Goal: Check status: Check status

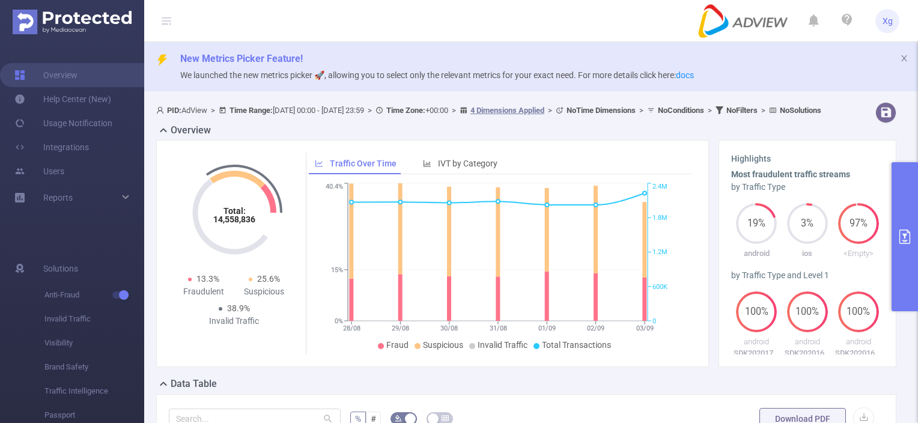
click at [901, 248] on button "primary" at bounding box center [905, 236] width 26 height 149
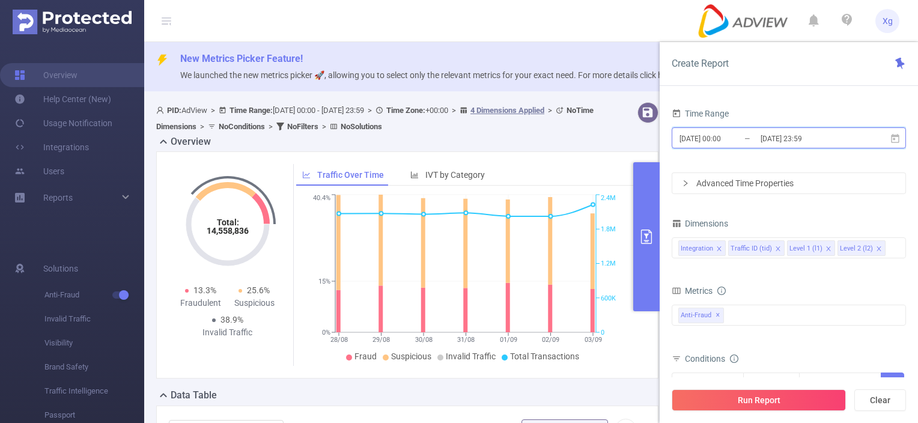
click at [894, 147] on span "[DATE] 00:00 _ [DATE] 23:59" at bounding box center [789, 137] width 234 height 21
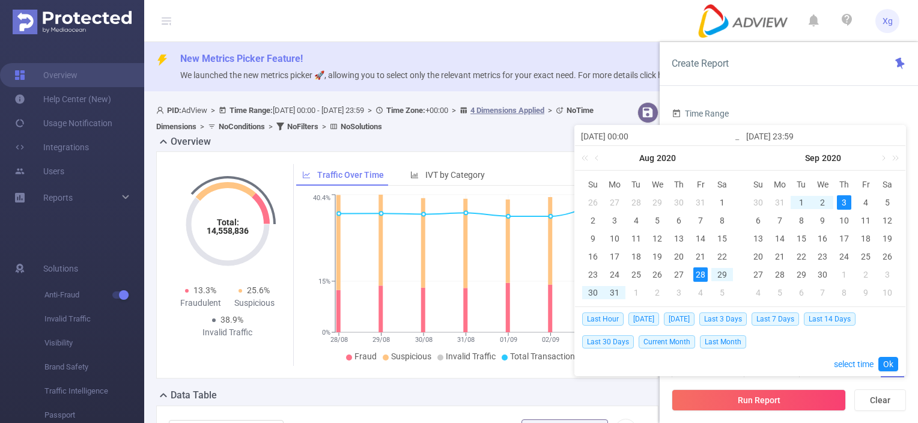
click at [673, 312] on div "Last Hour [DATE] [DATE] Last 3 Days Last 7 Days Last 14 Days Last 30 Days Curre…" at bounding box center [740, 330] width 316 height 46
click at [673, 316] on span "[DATE]" at bounding box center [679, 319] width 31 height 13
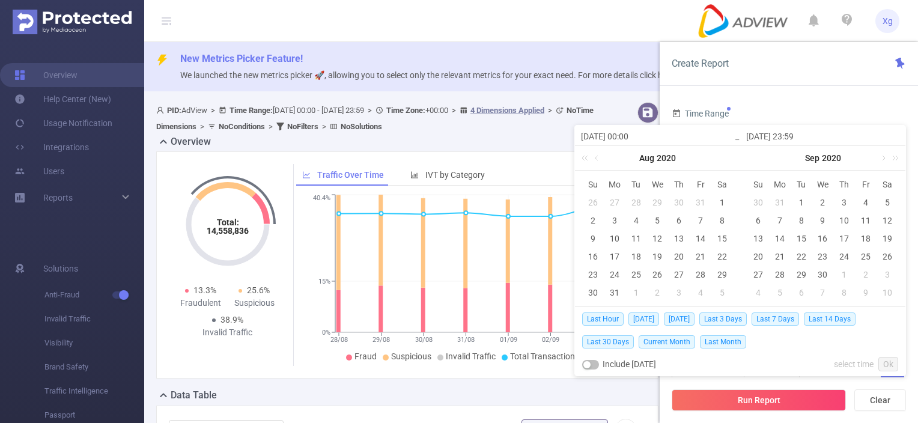
type input "[DATE] 00:00"
type input "[DATE] 23:59"
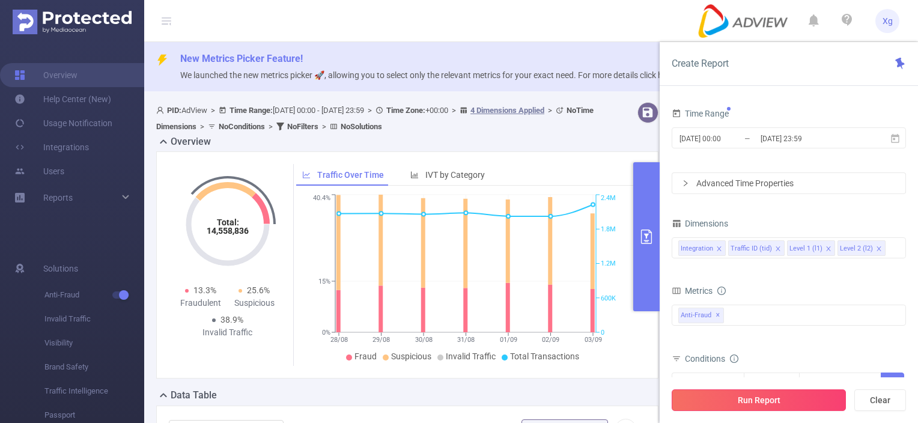
click at [754, 399] on button "Run Report" at bounding box center [759, 401] width 174 height 22
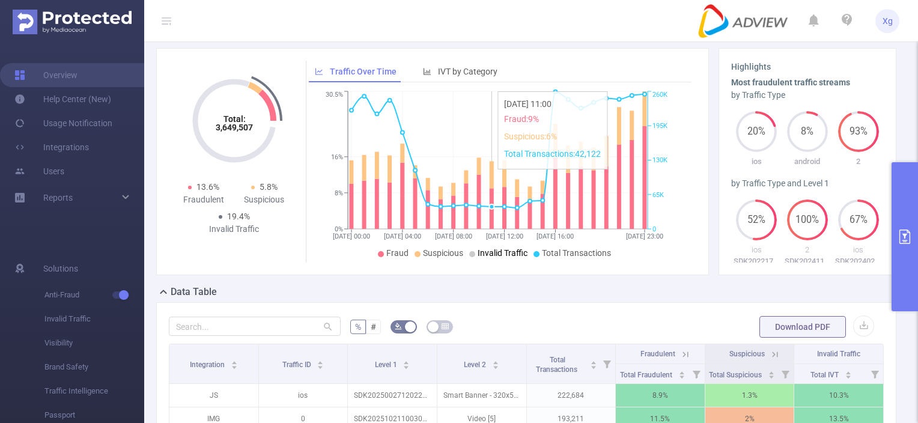
scroll to position [301, 0]
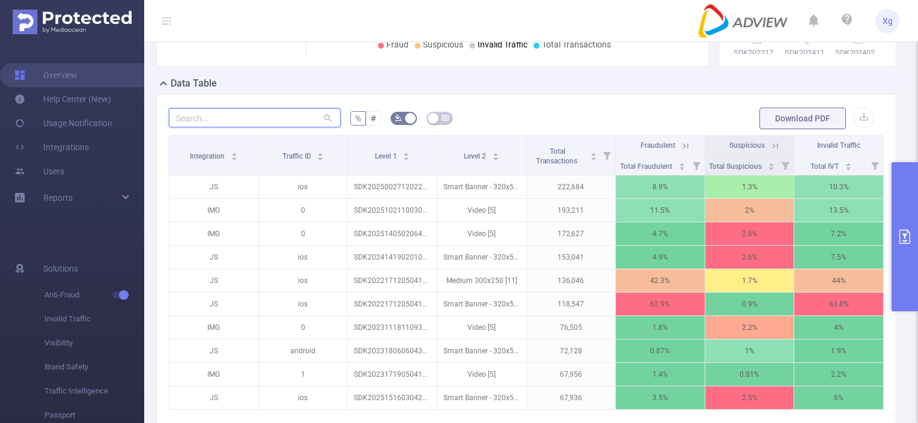
click at [269, 127] on input "text" at bounding box center [255, 117] width 172 height 19
paste input "sdk20250026120440ajn7zo3lb1xwiz0"
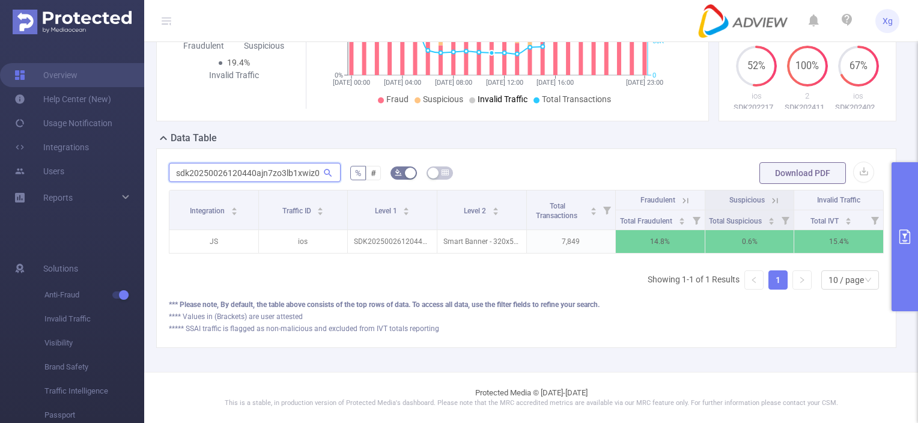
scroll to position [264, 0]
type input "sdk20250026120440ajn7zo3lb1xwiz0"
click at [908, 223] on button "primary" at bounding box center [905, 236] width 26 height 149
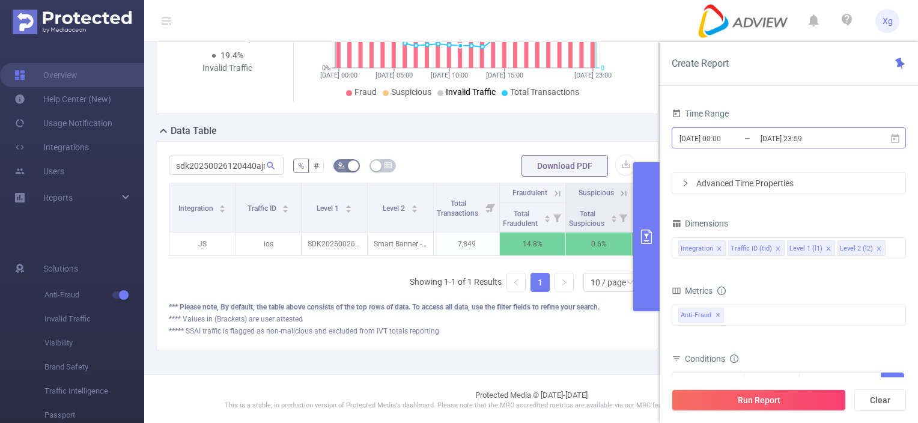
click at [833, 139] on input "[DATE] 23:59" at bounding box center [808, 138] width 97 height 16
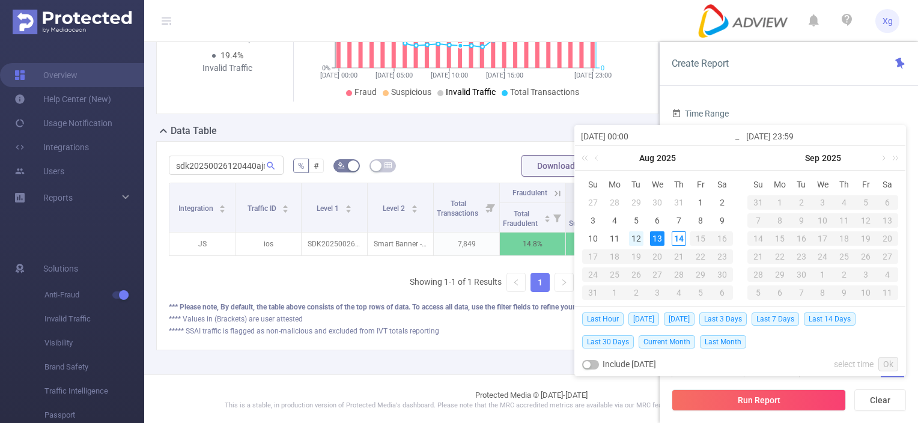
click at [635, 238] on div "12" at bounding box center [636, 238] width 14 height 14
type input "[DATE] 00:00"
type input "[DATE] 23:59"
type input "[DATE] 00:00"
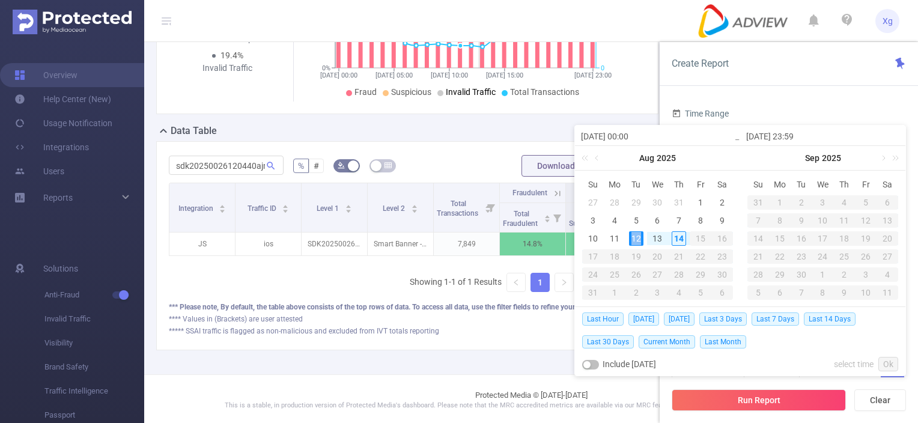
type input "[DATE] 23:59"
click at [735, 396] on button "Run Report" at bounding box center [759, 401] width 174 height 22
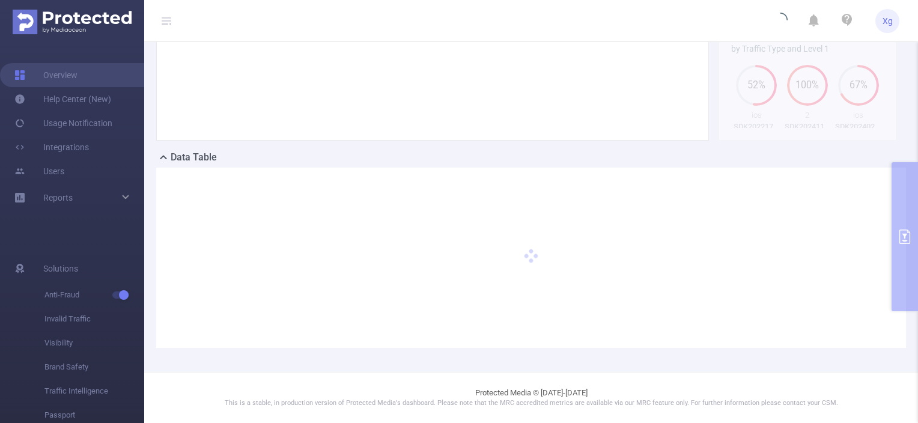
scroll to position [237, 0]
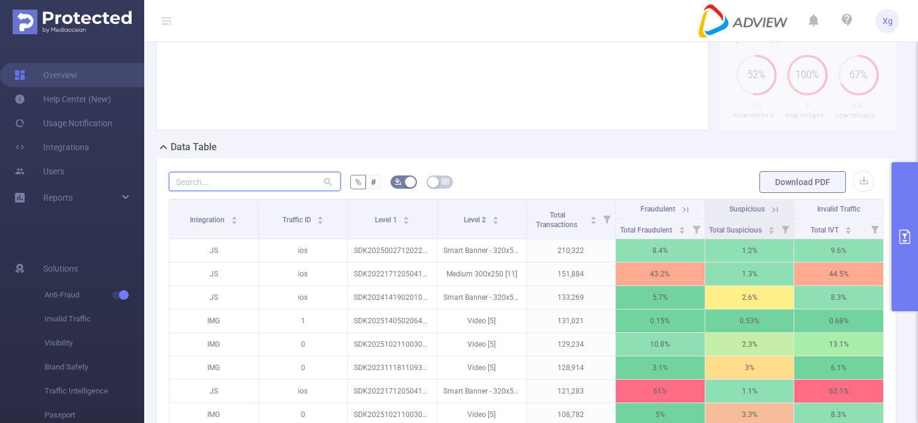
click at [243, 191] on input "text" at bounding box center [255, 181] width 172 height 19
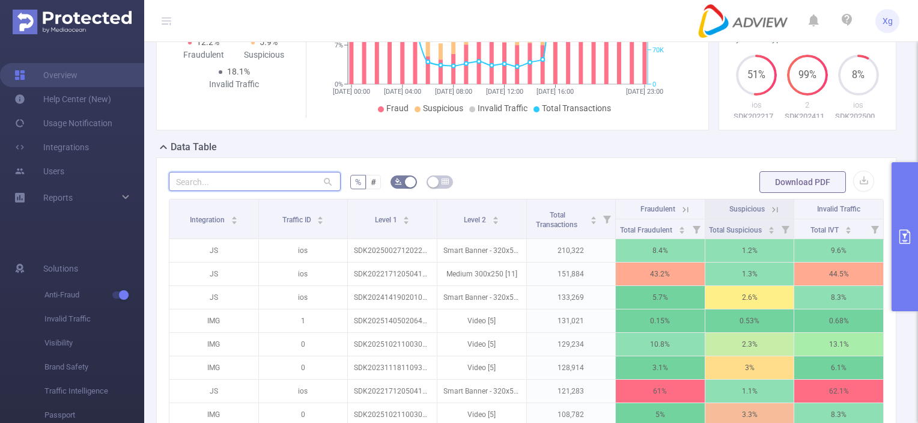
paste input "sdk20250026120440ajn7zo3lb1xwiz0"
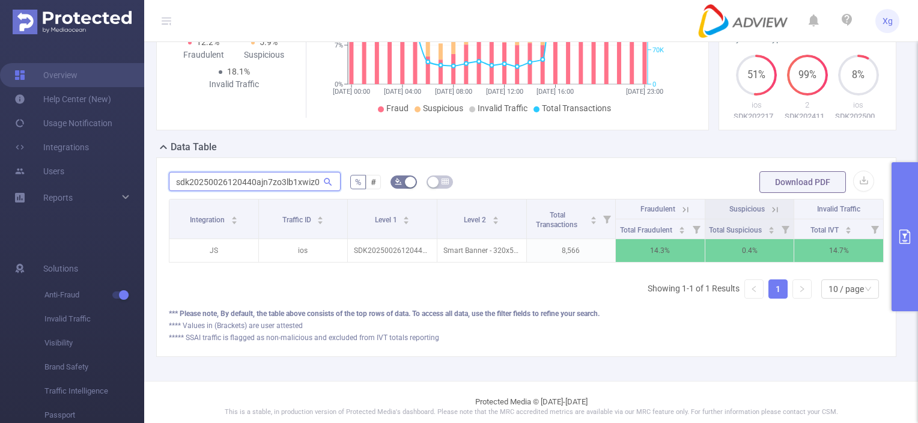
type input "sdk20250026120440ajn7zo3lb1xwiz0"
drag, startPoint x: 175, startPoint y: 195, endPoint x: 324, endPoint y: 189, distance: 149.2
click at [324, 189] on span "sdk20250026120440ajn7zo3lb1xwiz0" at bounding box center [255, 182] width 172 height 19
paste input "text"
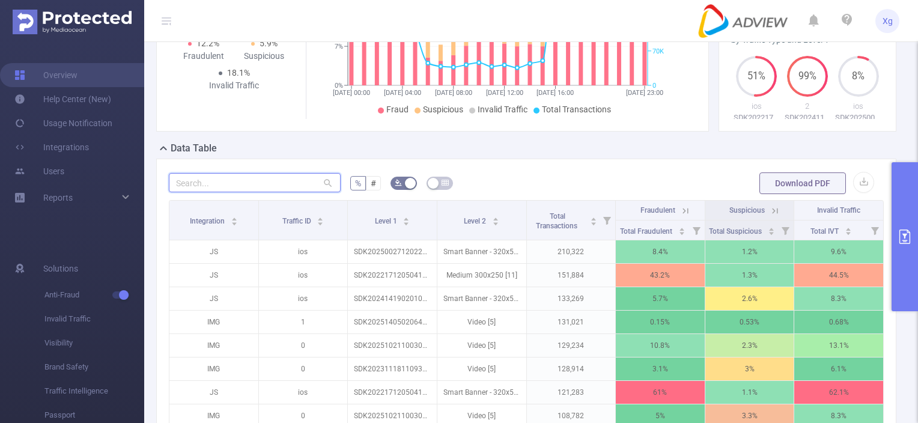
paste input "sdk20251624040731kfs9qsh86subhat"
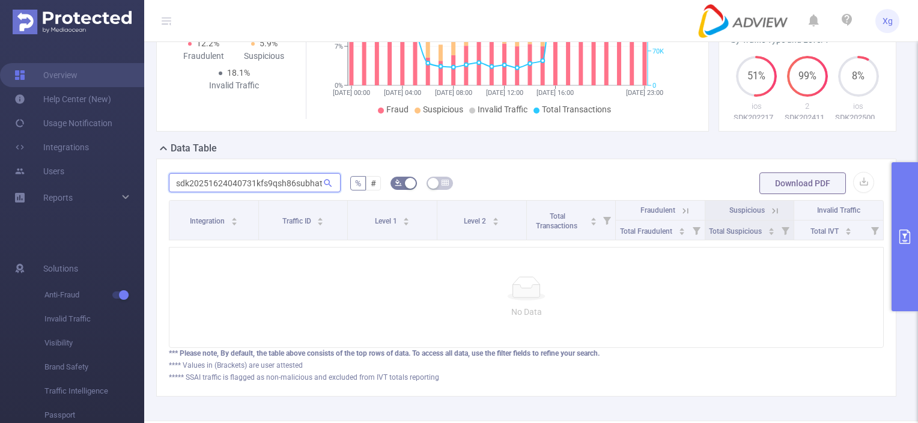
scroll to position [0, 0]
drag, startPoint x: 173, startPoint y: 192, endPoint x: 343, endPoint y: 189, distance: 170.2
click at [343, 189] on form "sdk20251624040731kfs9qsh86subhat % # Download PDF" at bounding box center [526, 183] width 715 height 24
paste input "00091208382aduepch0qeul9b"
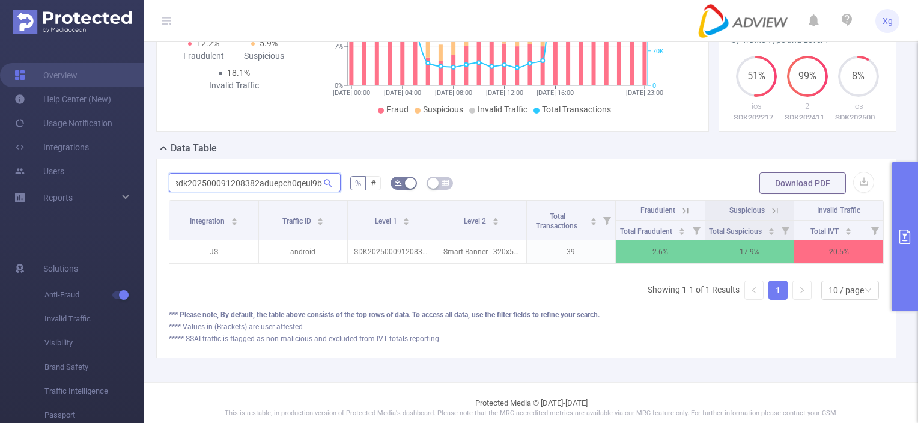
drag, startPoint x: 171, startPoint y: 193, endPoint x: 331, endPoint y: 195, distance: 159.9
click at [331, 192] on span "sdk202500091208382aduepch0qeul9b" at bounding box center [255, 182] width 172 height 19
paste input "7y5tb13vbmcl0ma7"
drag, startPoint x: 169, startPoint y: 188, endPoint x: 404, endPoint y: 203, distance: 235.6
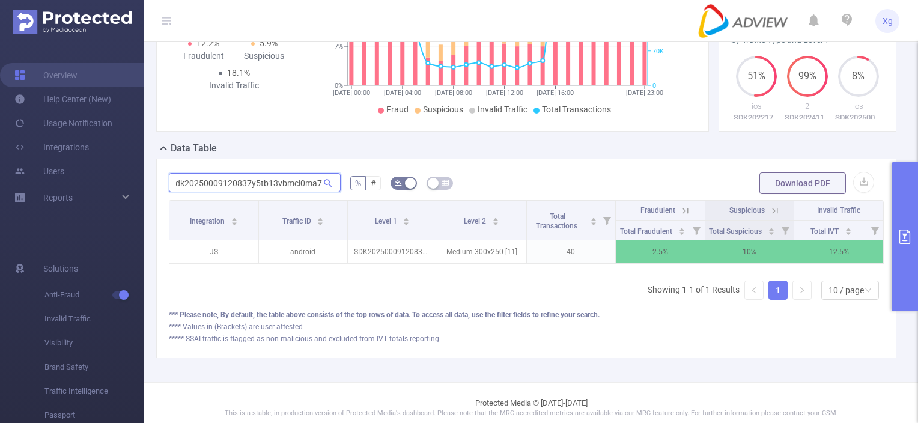
click at [404, 195] on form "sdk20250009120837y5tb13vbmcl0ma7 % # Download PDF" at bounding box center [526, 183] width 715 height 24
paste input "109010824d9spxun7z7k3kwp"
type input "sdk20250109010824d9spxun7z7k3kwp"
